Goal: Check status: Check status

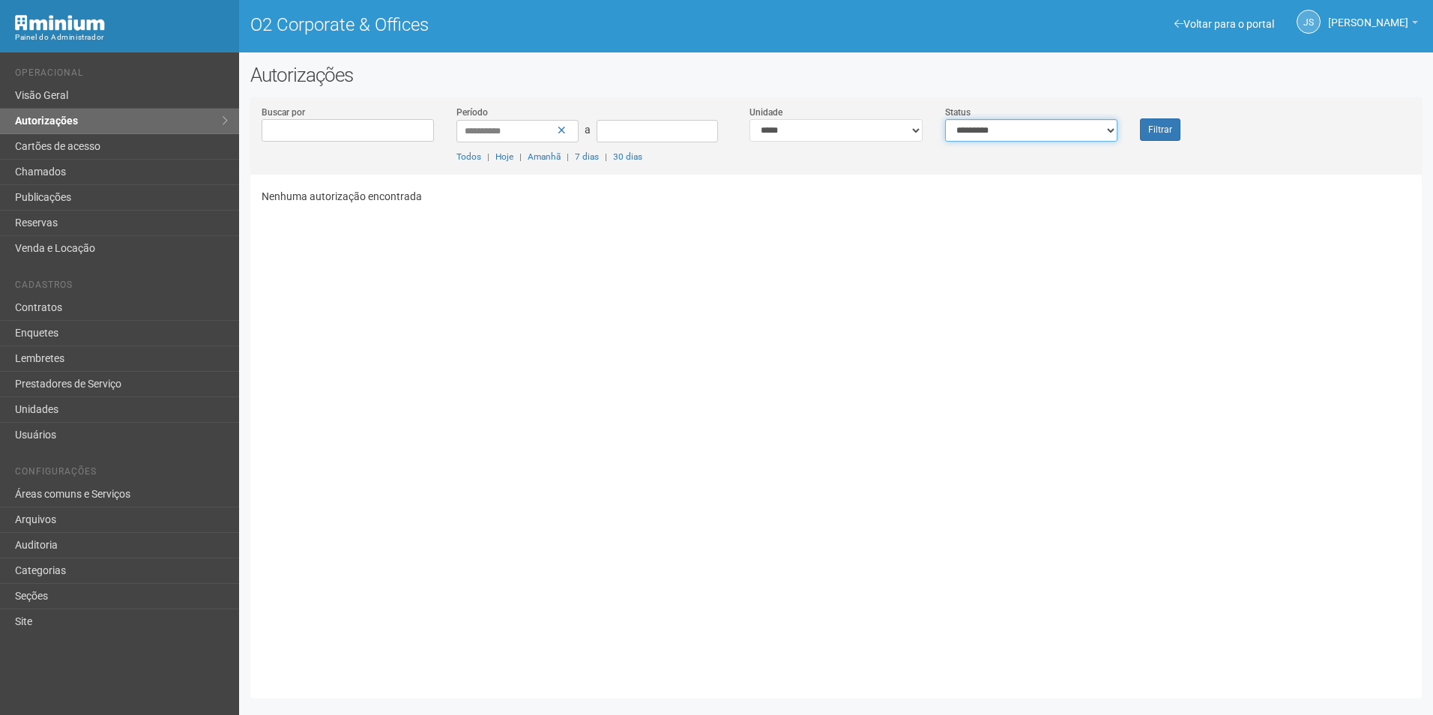
click at [988, 122] on select "**********" at bounding box center [1031, 130] width 173 height 22
click at [1164, 133] on button "Filtrar" at bounding box center [1160, 129] width 40 height 22
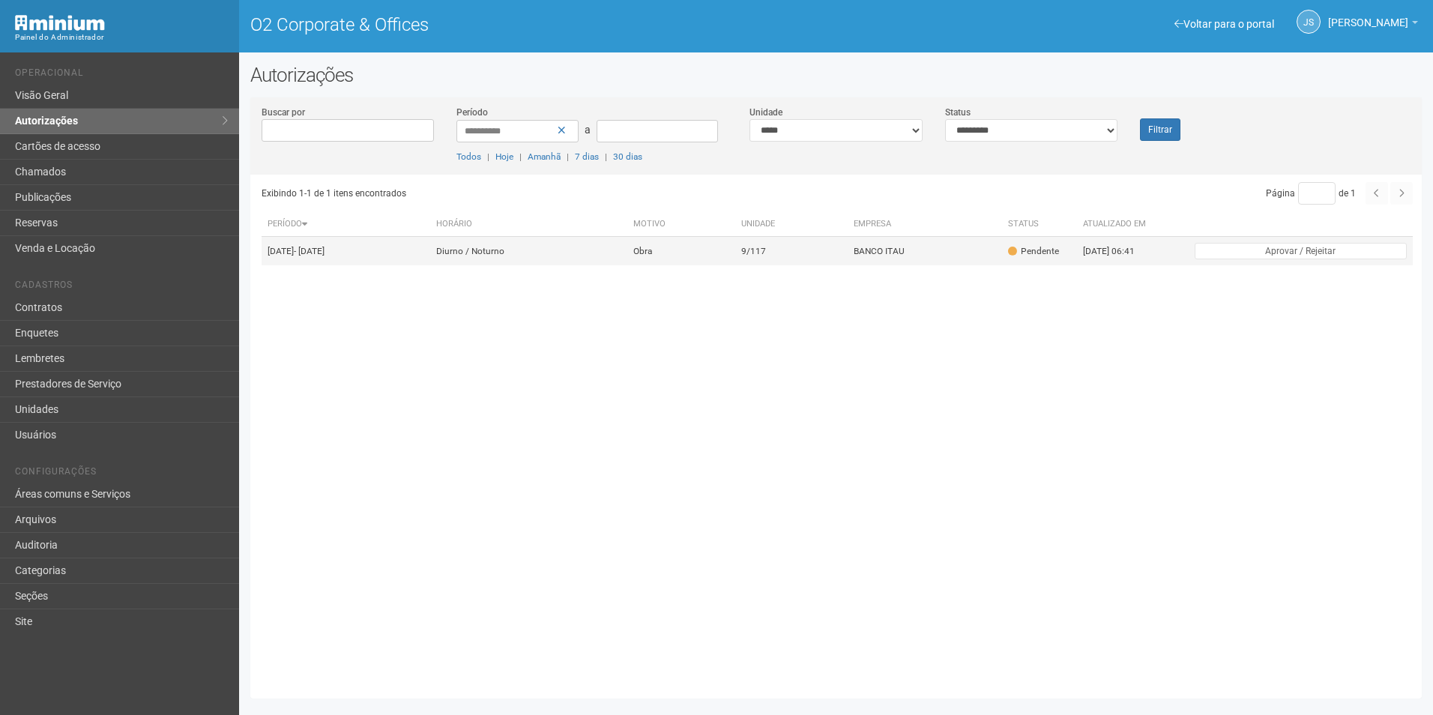
click at [848, 255] on td "9/117" at bounding box center [791, 251] width 112 height 29
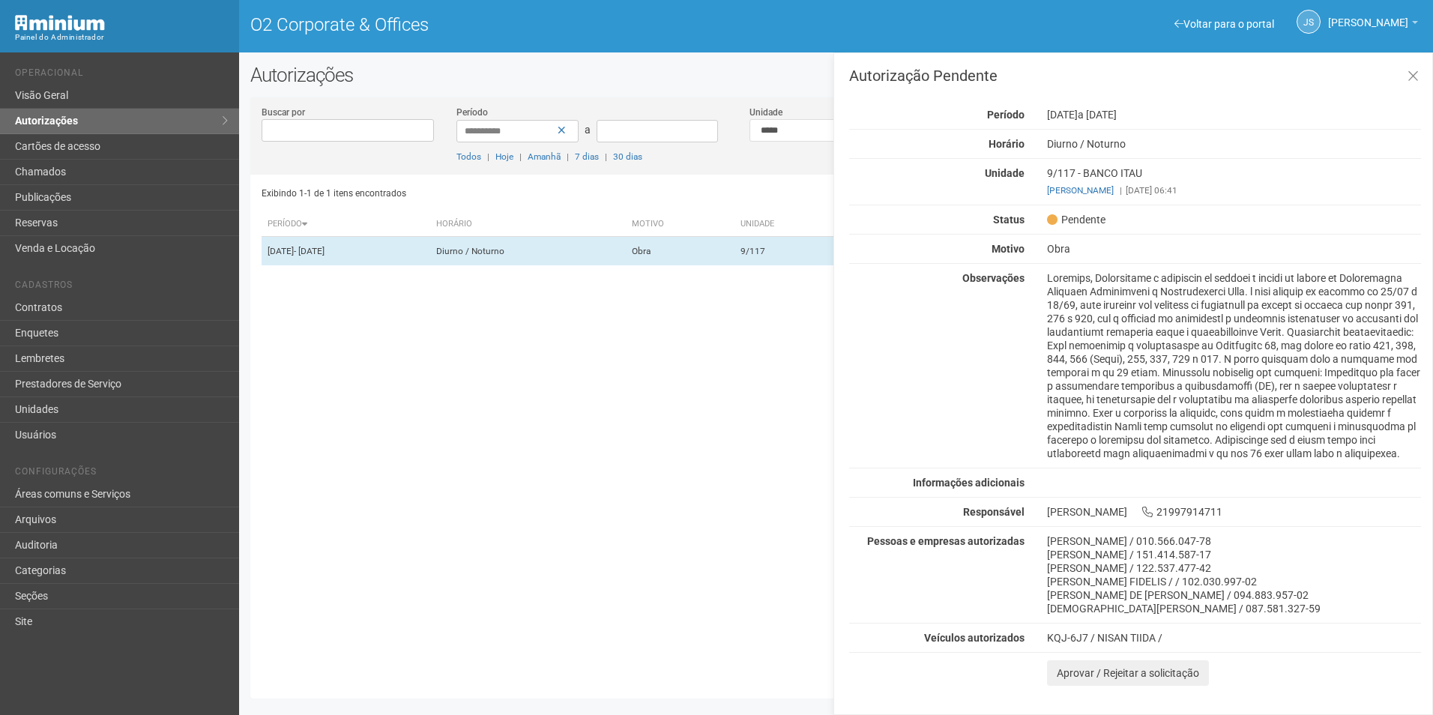
click at [1074, 405] on div at bounding box center [1234, 365] width 396 height 189
drag, startPoint x: 1049, startPoint y: 373, endPoint x: 1394, endPoint y: 369, distance: 345.5
click at [1394, 369] on div at bounding box center [1234, 365] width 396 height 189
click at [1088, 430] on div at bounding box center [1234, 365] width 396 height 189
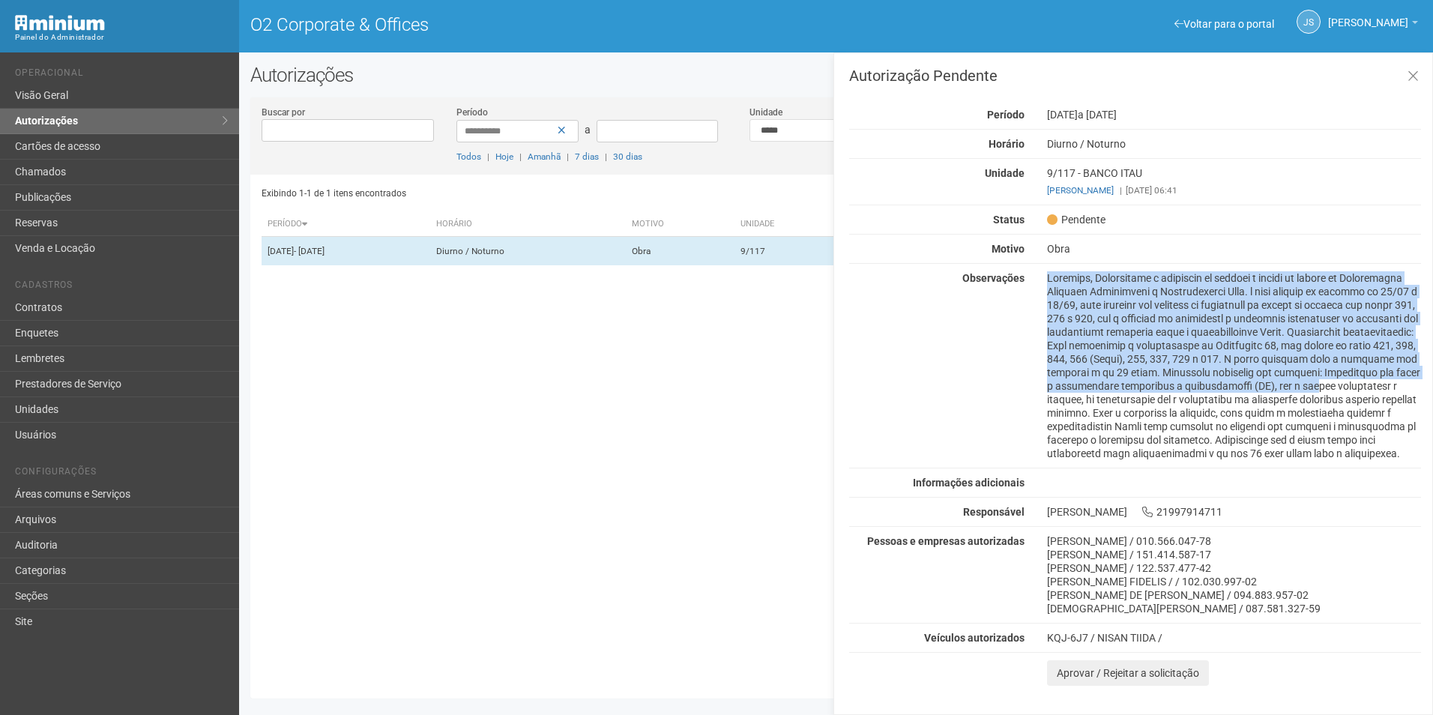
drag, startPoint x: 1138, startPoint y: 397, endPoint x: 1033, endPoint y: 286, distance: 153.8
click at [1033, 286] on div "Observações" at bounding box center [1135, 365] width 594 height 189
drag, startPoint x: 1312, startPoint y: 466, endPoint x: 1040, endPoint y: 284, distance: 327.4
click at [1040, 284] on div at bounding box center [1234, 365] width 396 height 189
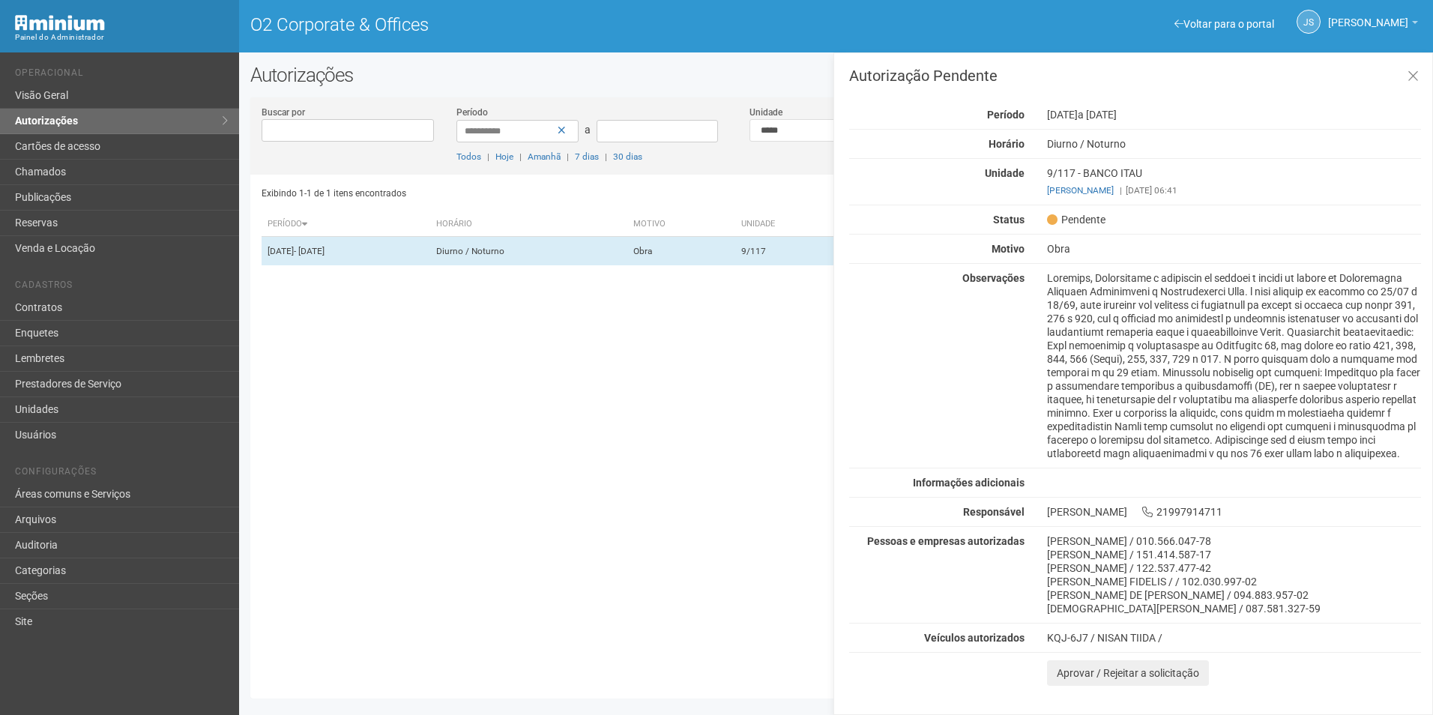
click at [727, 456] on div "Exibindo 1-1 de 1 itens encontrados Página * de 1 Período Horário Motivo Unidad…" at bounding box center [842, 431] width 1160 height 513
